Goal: Transaction & Acquisition: Purchase product/service

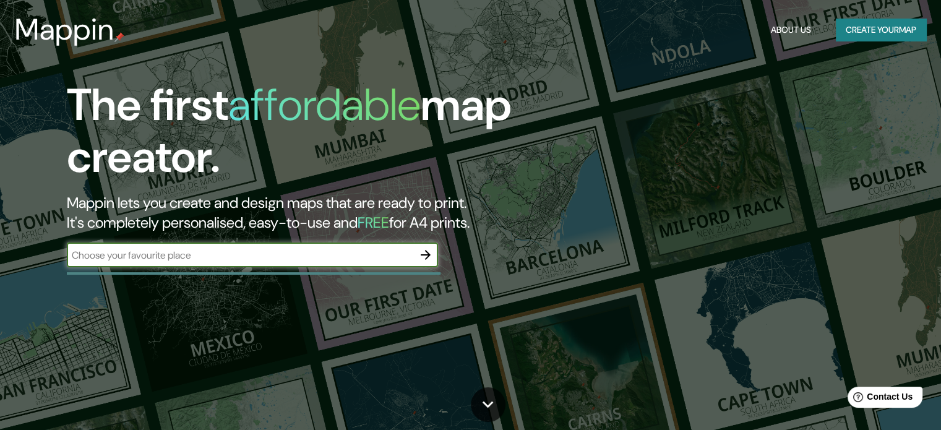
click at [900, 25] on button "Create your map" at bounding box center [881, 30] width 90 height 23
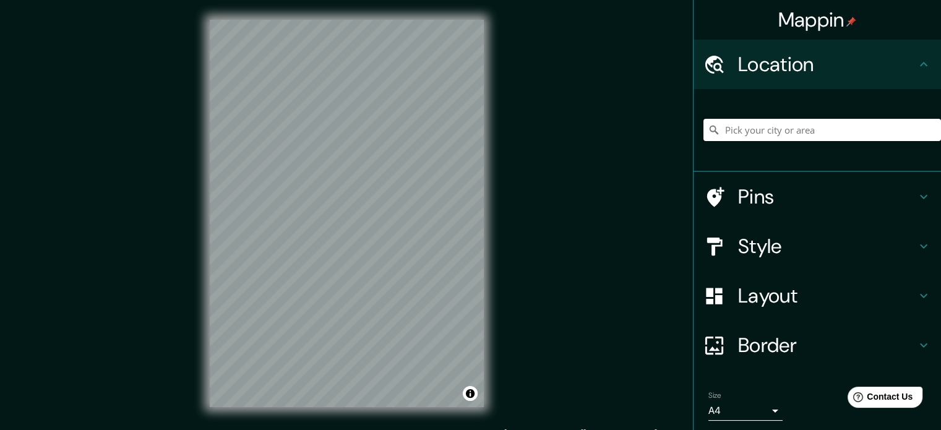
click at [758, 129] on input "Pick your city or area" at bounding box center [823, 130] width 238 height 22
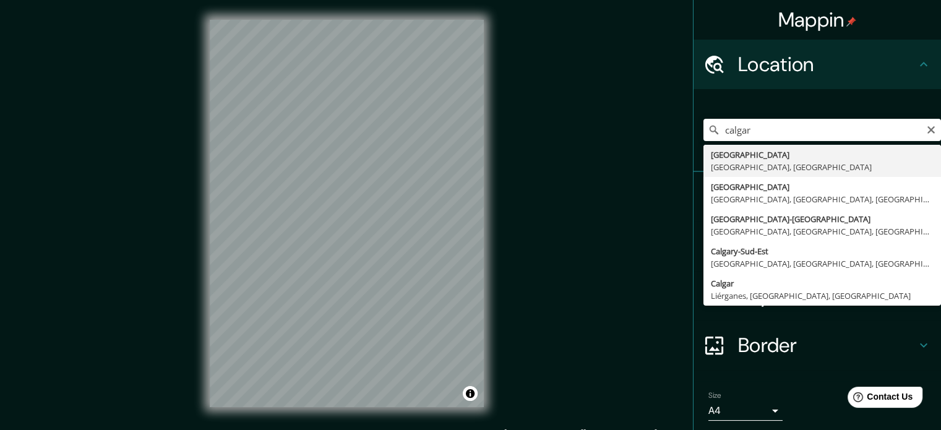
type input "[GEOGRAPHIC_DATA], [GEOGRAPHIC_DATA], [GEOGRAPHIC_DATA]"
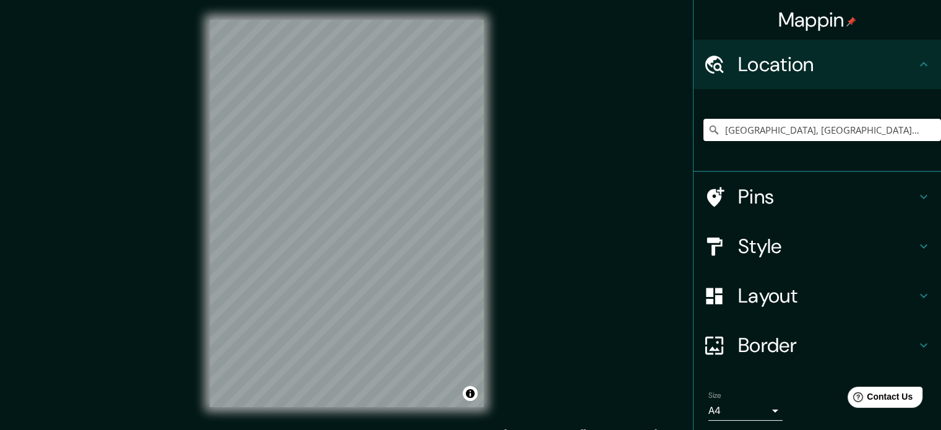
click at [748, 251] on h4 "Style" at bounding box center [827, 246] width 178 height 25
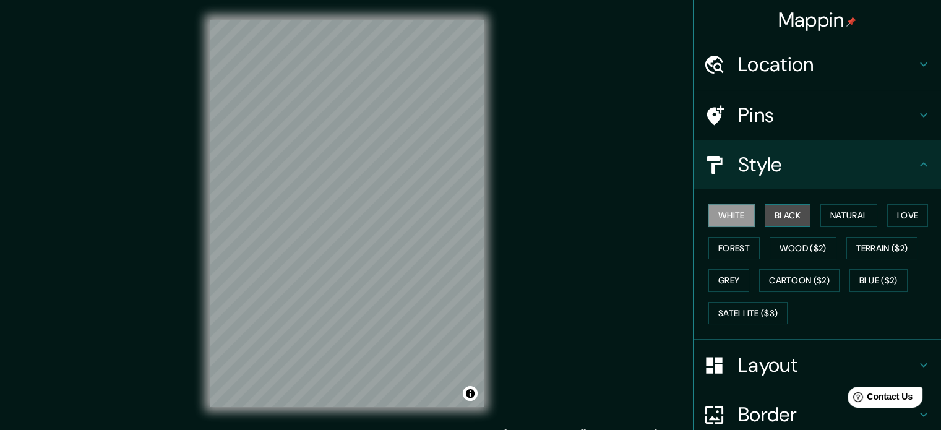
click at [785, 209] on button "Black" at bounding box center [788, 215] width 46 height 23
